Goal: Transaction & Acquisition: Purchase product/service

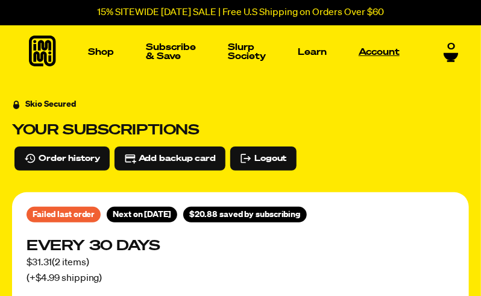
click at [375, 50] on link "Account" at bounding box center [378, 52] width 51 height 19
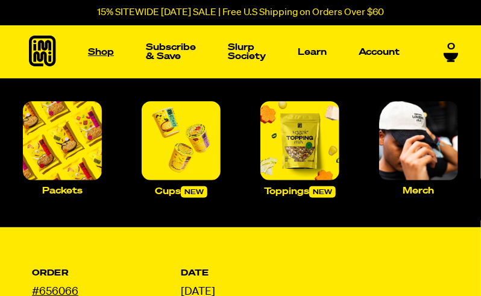
click at [95, 51] on link "Shop" at bounding box center [101, 52] width 36 height 19
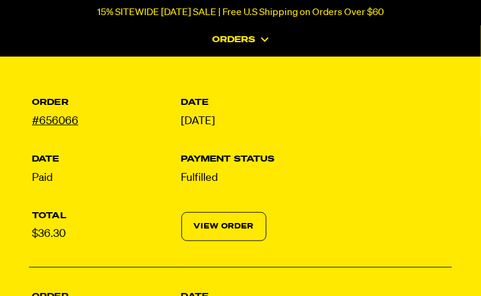
scroll to position [190, 0]
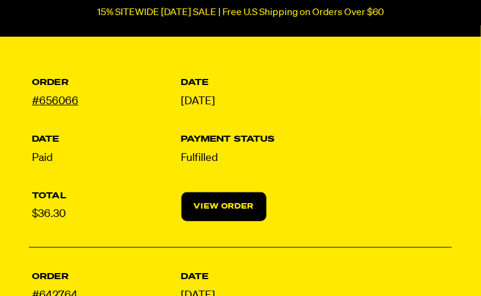
click at [219, 192] on link "View Order" at bounding box center [224, 206] width 86 height 29
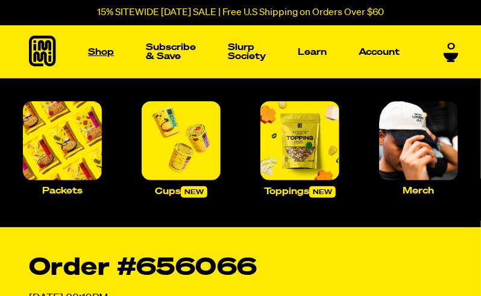
click at [101, 53] on link "Shop" at bounding box center [101, 52] width 36 height 19
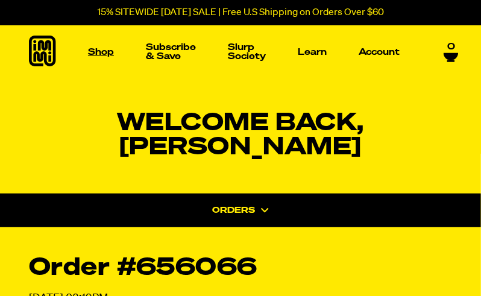
scroll to position [8, 0]
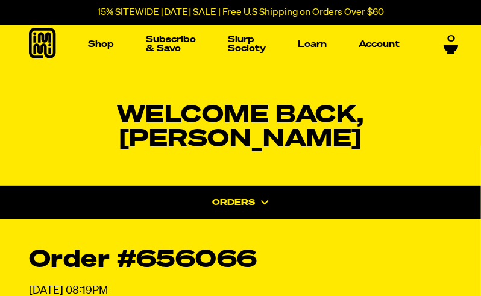
click at [454, 45] on icon at bounding box center [450, 48] width 14 height 7
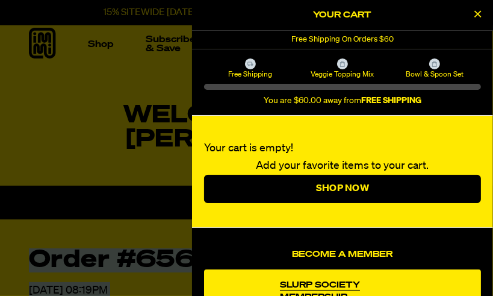
drag, startPoint x: 481, startPoint y: 135, endPoint x: 484, endPoint y: 149, distance: 14.2
click at [480, 149] on div "Your cart is empty! Add your favorite items to your cart. Shop Now Become a Mem…" at bounding box center [342, 206] width 301 height 180
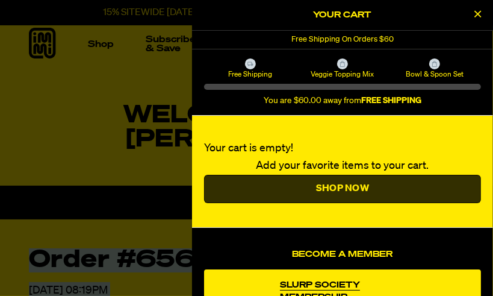
click at [412, 191] on link "Shop Now" at bounding box center [342, 189] width 277 height 29
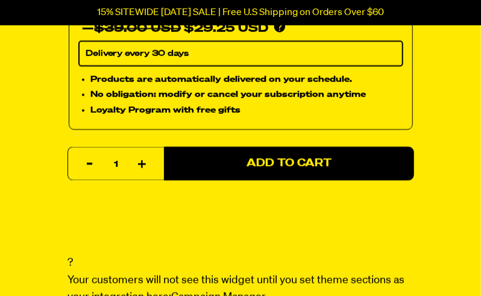
scroll to position [812, 0]
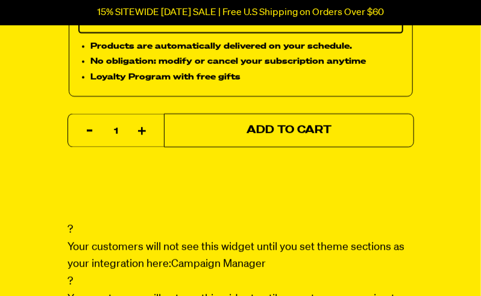
click at [228, 133] on button "Add to Cart" at bounding box center [289, 130] width 250 height 34
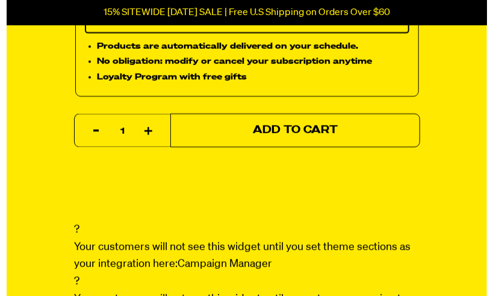
scroll to position [818, 0]
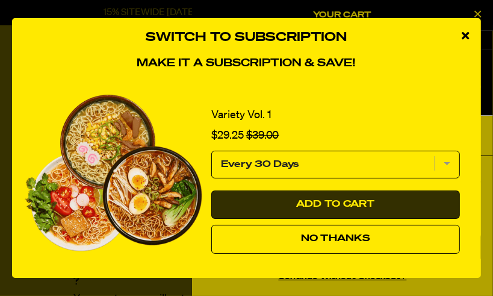
click at [334, 201] on span "Add to Cart" at bounding box center [335, 204] width 79 height 10
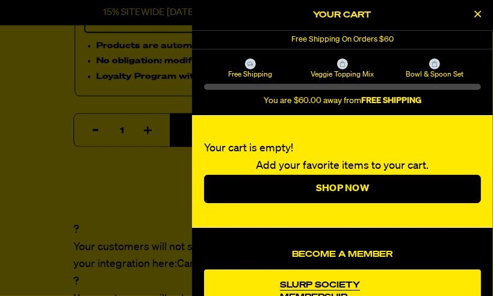
select select "Every 30 Days"
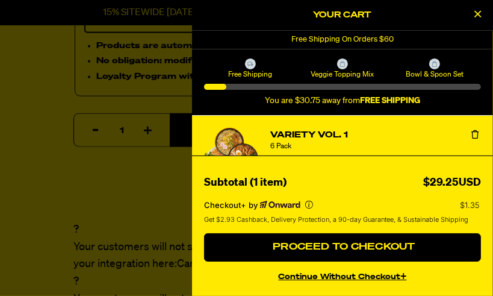
click at [324, 274] on button "continue without Checkout+" at bounding box center [342, 274] width 277 height 17
